Goal: Task Accomplishment & Management: Manage account settings

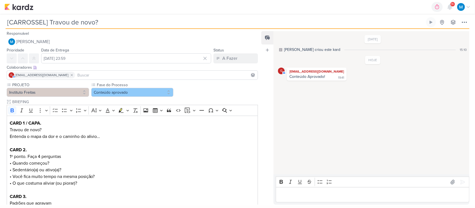
click at [124, 77] on input at bounding box center [166, 75] width 180 height 7
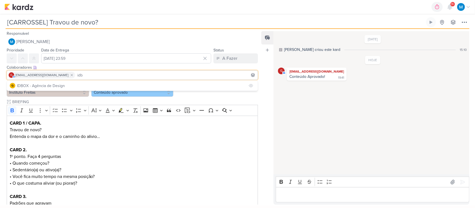
type input "idb"
click at [65, 85] on button "IDBOX - Agência de Design" at bounding box center [132, 86] width 251 height 10
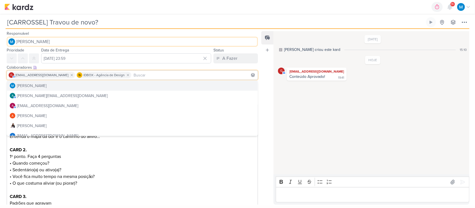
drag, startPoint x: 163, startPoint y: 38, endPoint x: 175, endPoint y: 31, distance: 13.7
click at [175, 31] on div "Responsável MARIANA MIRANDA Nenhum contato encontrado create new contact Novo C…" at bounding box center [130, 38] width 260 height 17
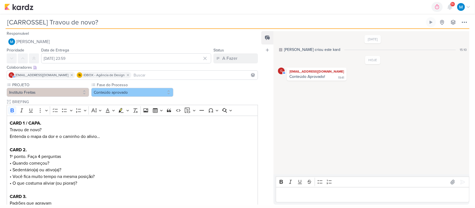
click at [198, 12] on div "0h0m Sessão desligada... Hoje 0h0m Semana 0h0m Mês 0h0m Nenhuma Sessão 00" at bounding box center [237, 7] width 466 height 14
click at [148, 90] on button "Conteúdo aprovado" at bounding box center [132, 92] width 82 height 9
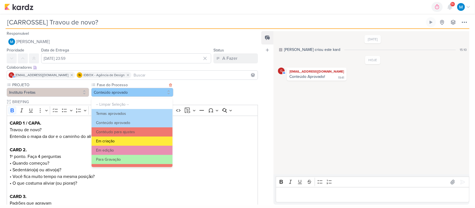
click at [133, 141] on button "Em criação" at bounding box center [132, 141] width 81 height 9
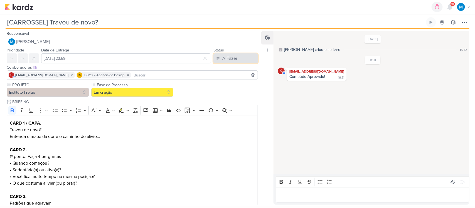
click at [232, 59] on div "A Fazer" at bounding box center [229, 58] width 15 height 7
click at [234, 87] on div "Em Andamento" at bounding box center [231, 90] width 26 height 6
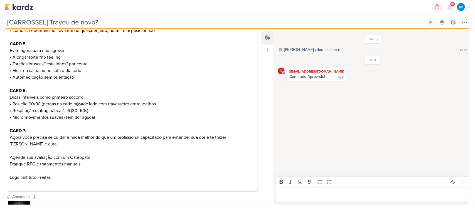
scroll to position [290, 0]
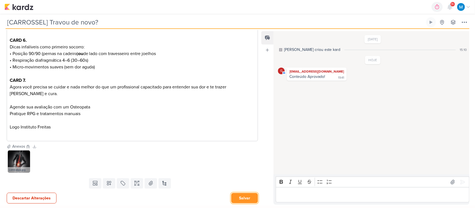
click at [249, 197] on button "Salvar" at bounding box center [244, 198] width 27 height 10
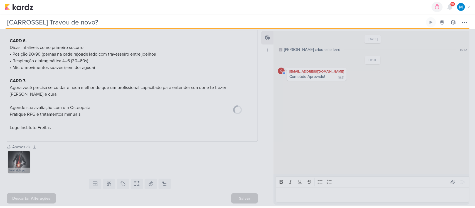
scroll to position [289, 0]
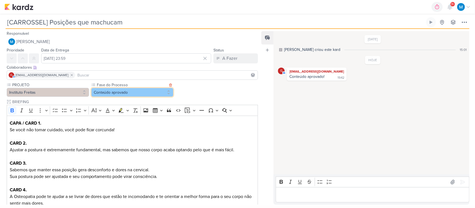
click at [137, 91] on button "Conteúdo aprovado" at bounding box center [132, 92] width 82 height 9
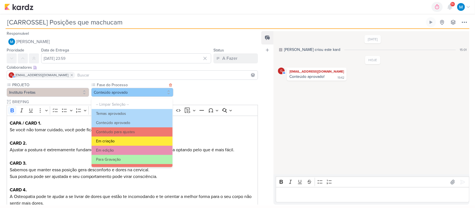
click at [129, 142] on button "Em criação" at bounding box center [132, 141] width 81 height 9
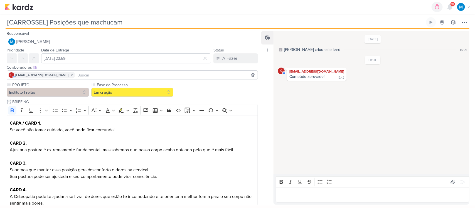
click at [121, 74] on input at bounding box center [166, 75] width 180 height 7
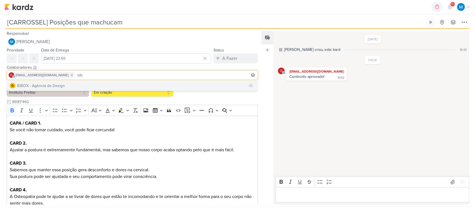
type input "idb"
click at [117, 84] on button "IDBOX - Agência de Design" at bounding box center [132, 86] width 251 height 10
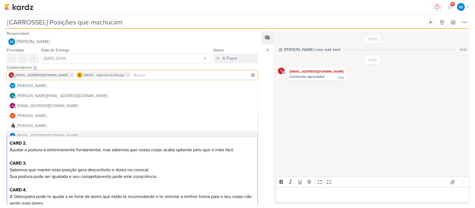
click at [205, 167] on p "Sabemos que manter essa posição gera desconforto e dores na cervical." at bounding box center [133, 170] width 246 height 7
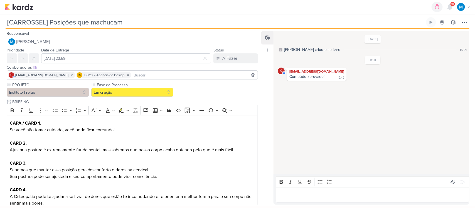
click at [166, 75] on input at bounding box center [194, 75] width 124 height 7
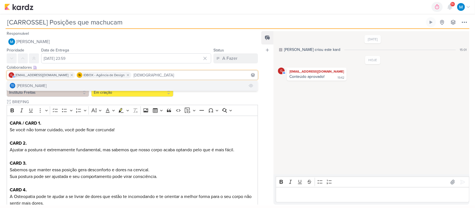
type input "[DEMOGRAPHIC_DATA]"
click at [153, 84] on button "Td Thais de carvalho" at bounding box center [132, 86] width 251 height 10
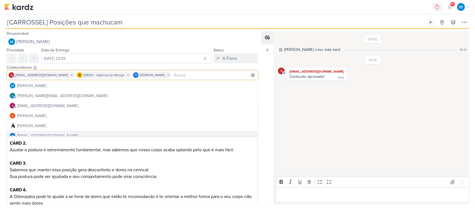
click at [193, 166] on p "CARD 3." at bounding box center [133, 159] width 246 height 13
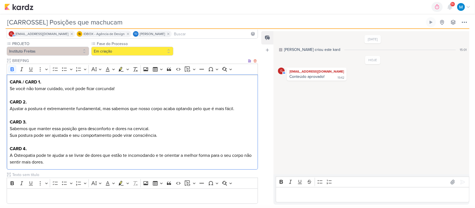
scroll to position [104, 0]
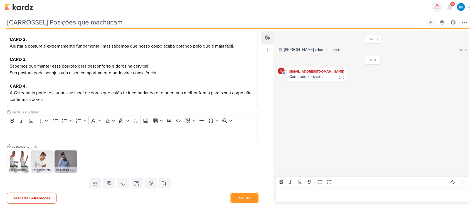
click at [241, 197] on button "Salvar" at bounding box center [244, 198] width 27 height 10
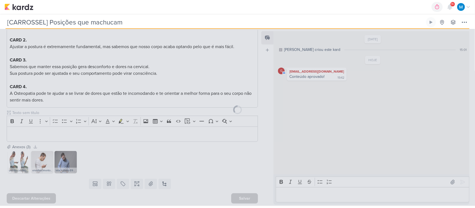
scroll to position [103, 0]
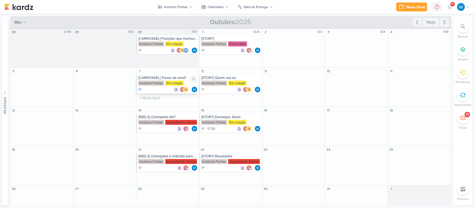
click at [171, 78] on div "[CARROSSEL] Travou de novo?" at bounding box center [168, 78] width 60 height 4
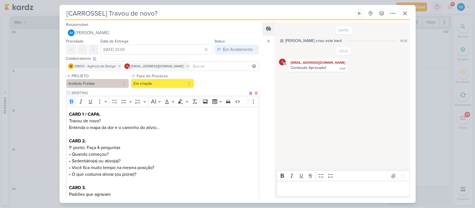
scroll to position [0, 0]
click at [195, 65] on input at bounding box center [225, 66] width 66 height 7
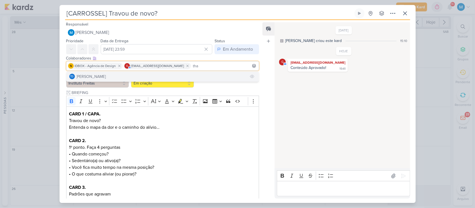
type input "tha"
click at [165, 74] on button "Td Thais de carvalho" at bounding box center [163, 77] width 193 height 10
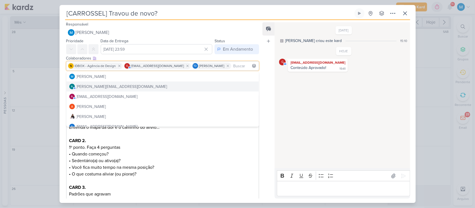
click at [273, 93] on div "Feed Atrelar email Solte o email para atrelar ao kard" at bounding box center [268, 110] width 12 height 176
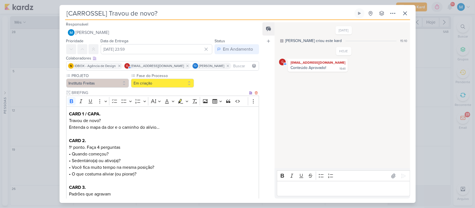
scroll to position [287, 0]
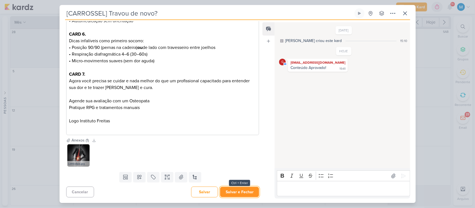
click at [241, 194] on button "Salvar e Fechar" at bounding box center [239, 192] width 39 height 10
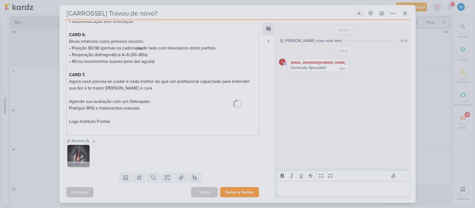
scroll to position [287, 0]
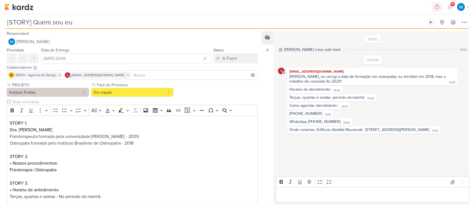
click at [138, 74] on input at bounding box center [194, 75] width 124 height 7
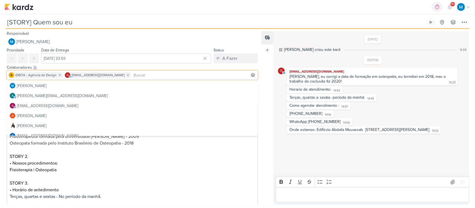
click at [109, 6] on div "0h0m Sessão desligada... Hoje 0h0m Semana 0h0m Mês 0h0m Nenhuma Sessão 00" at bounding box center [237, 7] width 466 height 14
